Goal: Find contact information: Find contact information

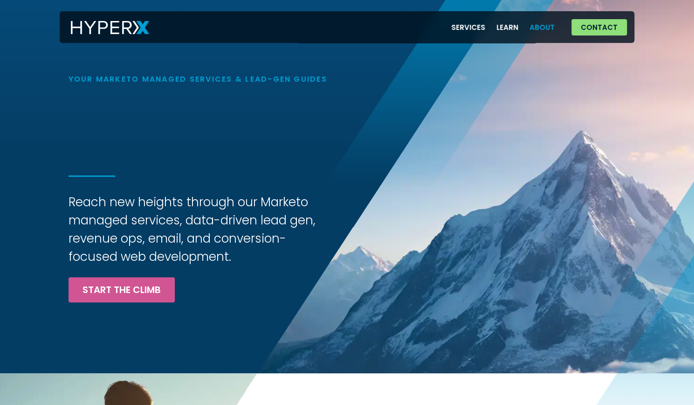
click at [542, 27] on link "About" at bounding box center [542, 27] width 36 height 19
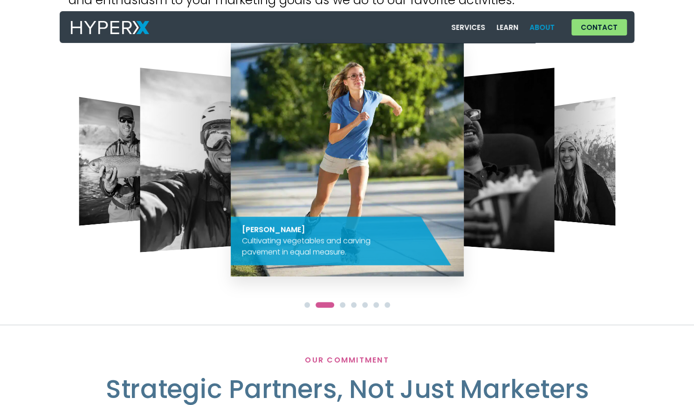
scroll to position [980, 0]
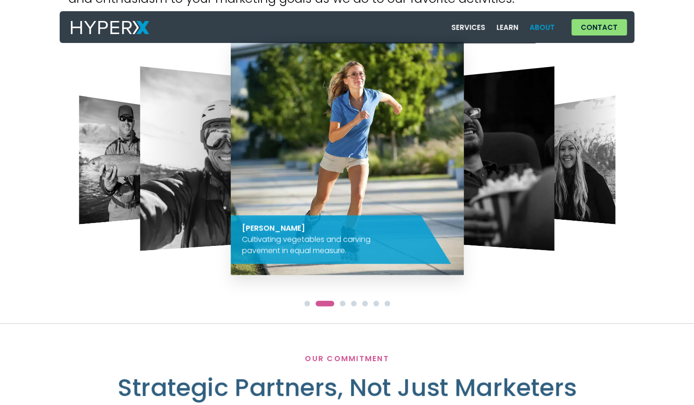
click at [503, 198] on img "3 / 7" at bounding box center [472, 158] width 164 height 184
click at [524, 196] on img "3 / 7" at bounding box center [472, 158] width 164 height 184
click at [337, 303] on div at bounding box center [347, 302] width 557 height 14
click at [341, 303] on span "Go to slide 3" at bounding box center [343, 303] width 6 height 6
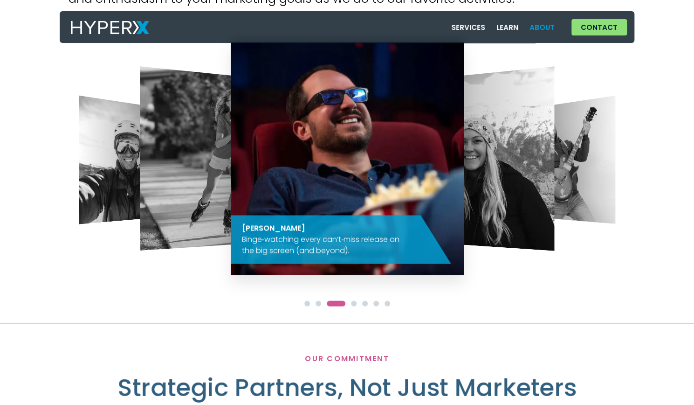
click at [355, 305] on div at bounding box center [347, 302] width 557 height 14
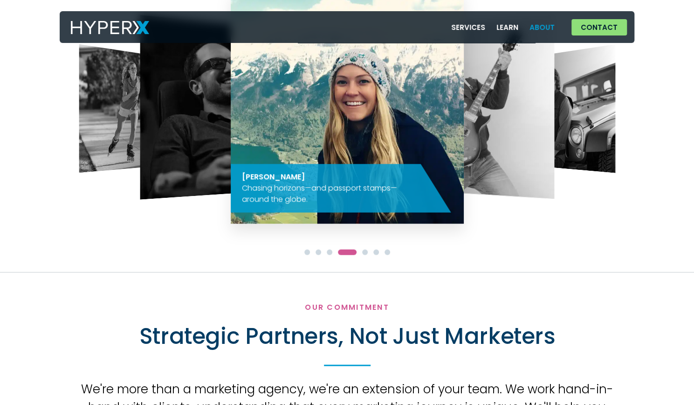
scroll to position [1023, 0]
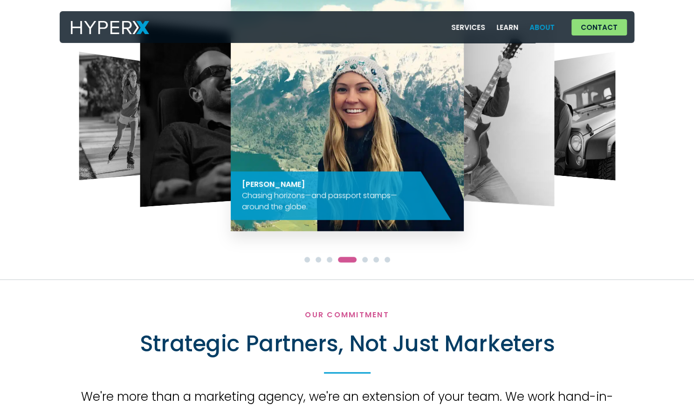
click at [308, 261] on span "Go to slide 1" at bounding box center [307, 259] width 6 height 6
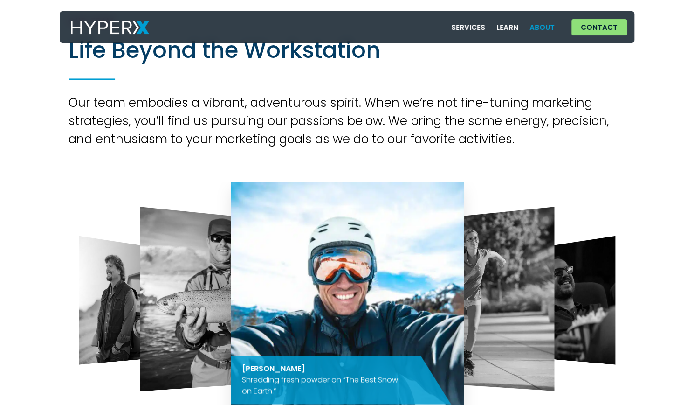
scroll to position [840, 0]
click at [165, 286] on img "7 / 7" at bounding box center [222, 298] width 164 height 184
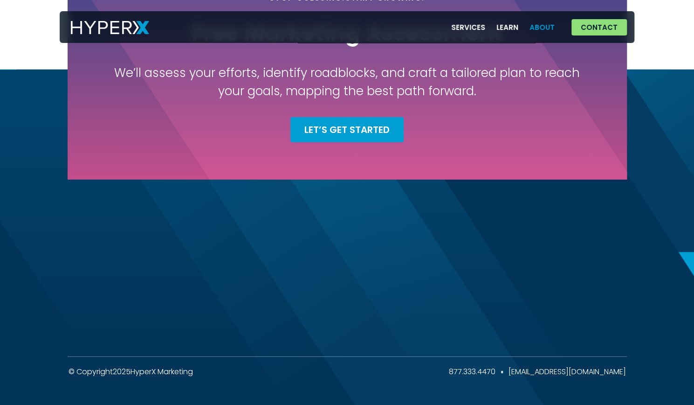
scroll to position [1580, 0]
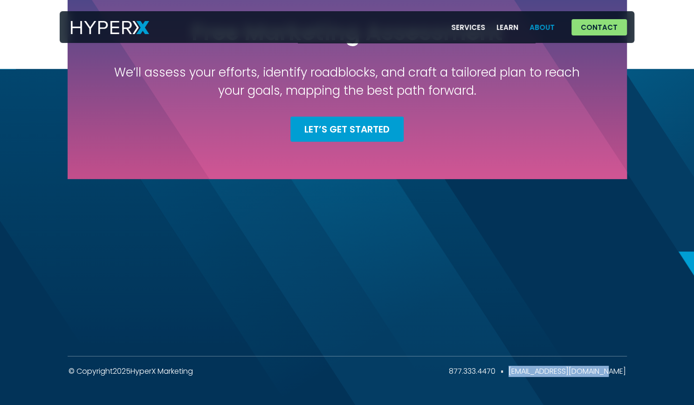
drag, startPoint x: 631, startPoint y: 371, endPoint x: 524, endPoint y: 372, distance: 106.3
click at [524, 372] on div "© Copyright 2025 HyperX Marketing 877.333.4470 info@hyperxmarketing.com" at bounding box center [347, 370] width 694 height 11
copy span "[EMAIL_ADDRESS][DOMAIN_NAME]"
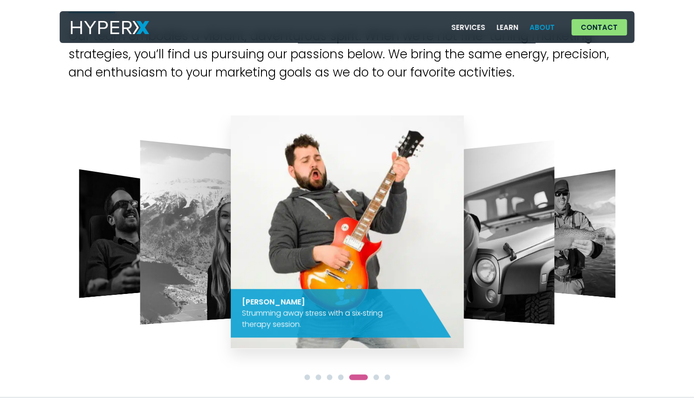
scroll to position [906, 0]
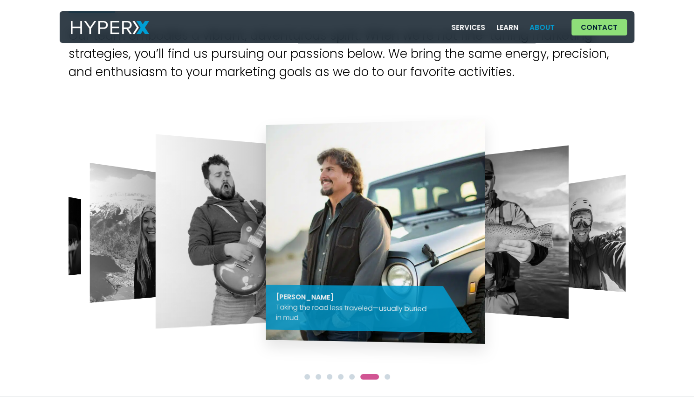
click at [189, 288] on div "Jeffrey W. Strumming away stress with a six‑string therapy session." at bounding box center [228, 298] width 146 height 44
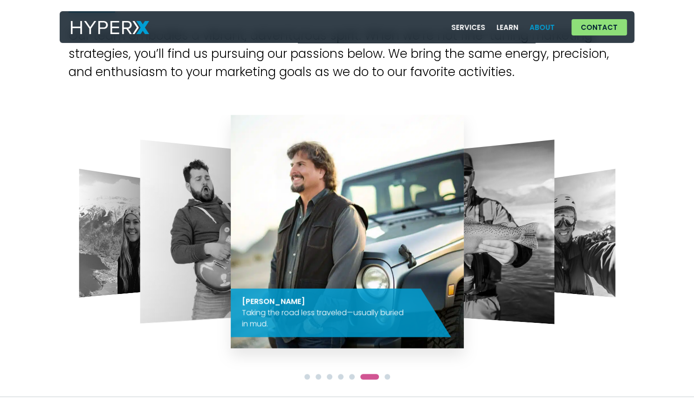
click at [231, 264] on img "6 / 7" at bounding box center [347, 231] width 233 height 233
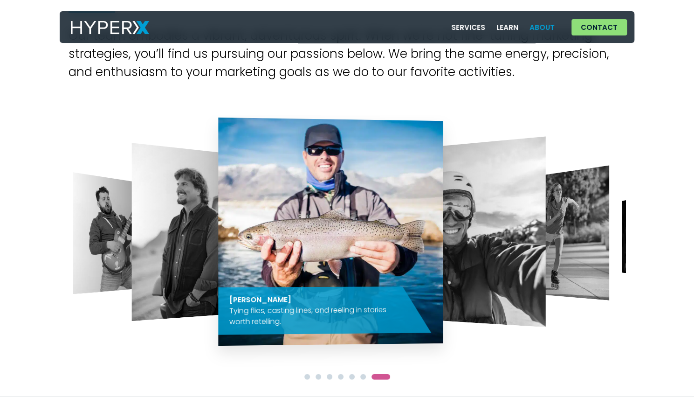
click at [218, 268] on img "7 / 7" at bounding box center [330, 231] width 225 height 228
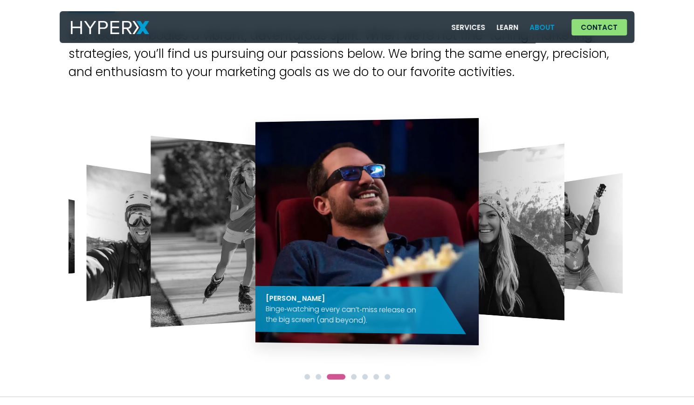
click at [156, 226] on img "2 / 7" at bounding box center [238, 232] width 174 height 192
